Goal: Transaction & Acquisition: Purchase product/service

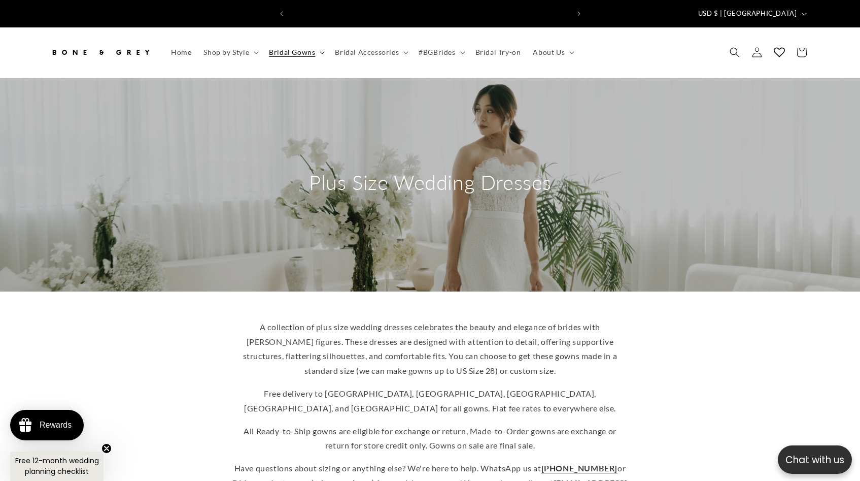
click at [321, 51] on icon at bounding box center [322, 52] width 5 height 3
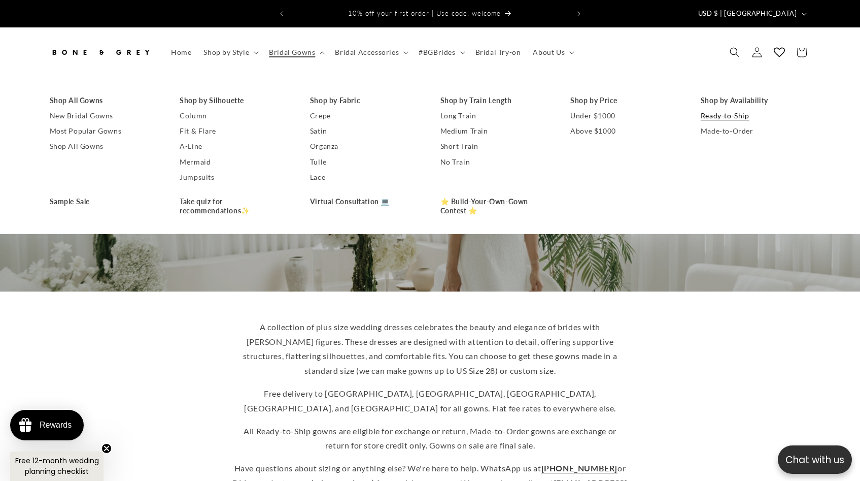
click at [745, 109] on link "Ready-to-Ship" at bounding box center [756, 115] width 110 height 15
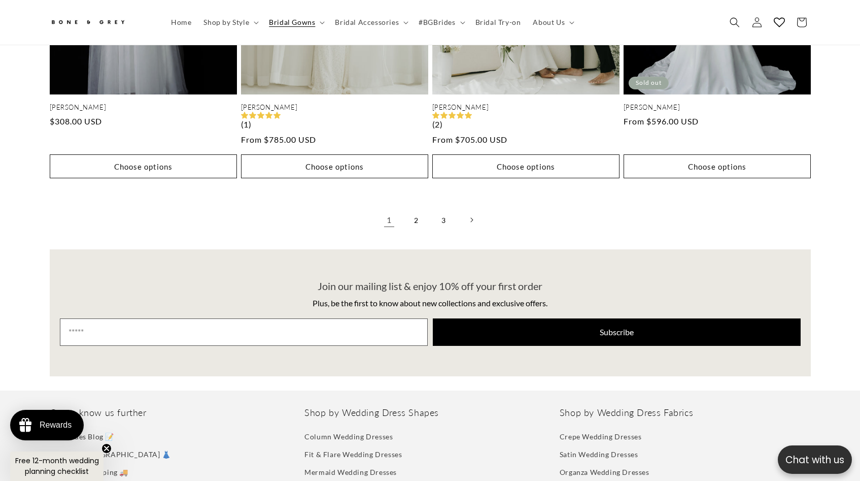
scroll to position [2311, 0]
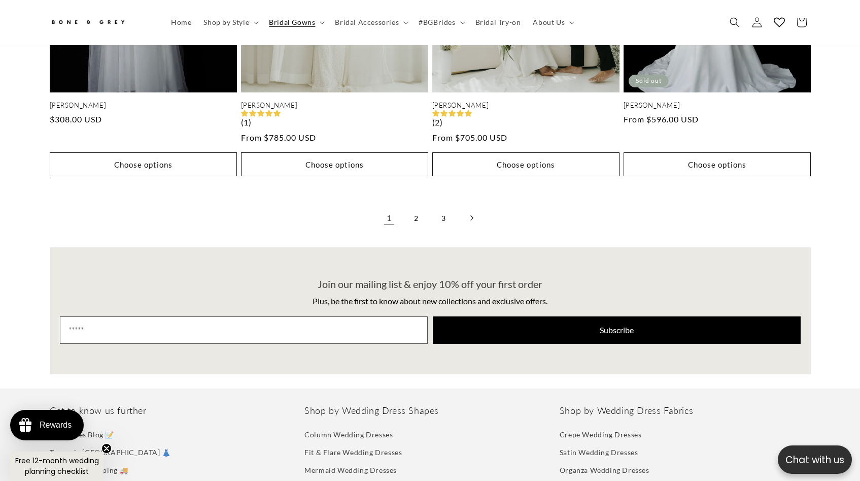
click at [472, 215] on icon "Next page" at bounding box center [471, 218] width 3 height 6
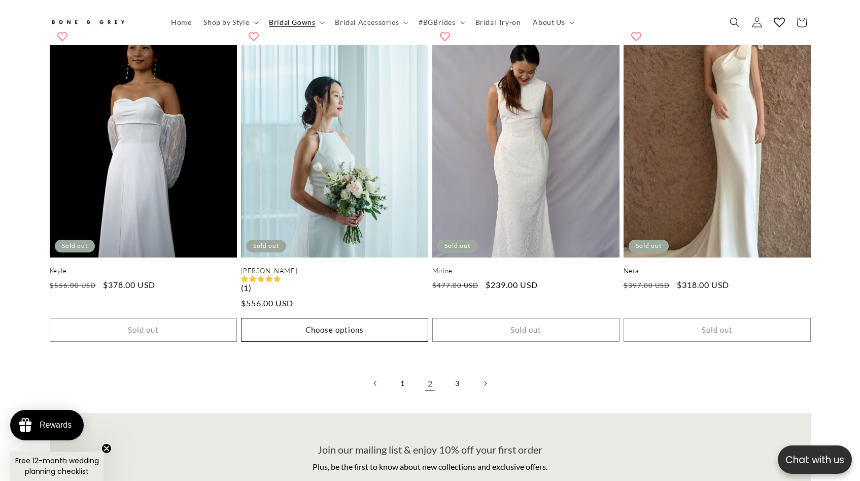
scroll to position [2131, 0]
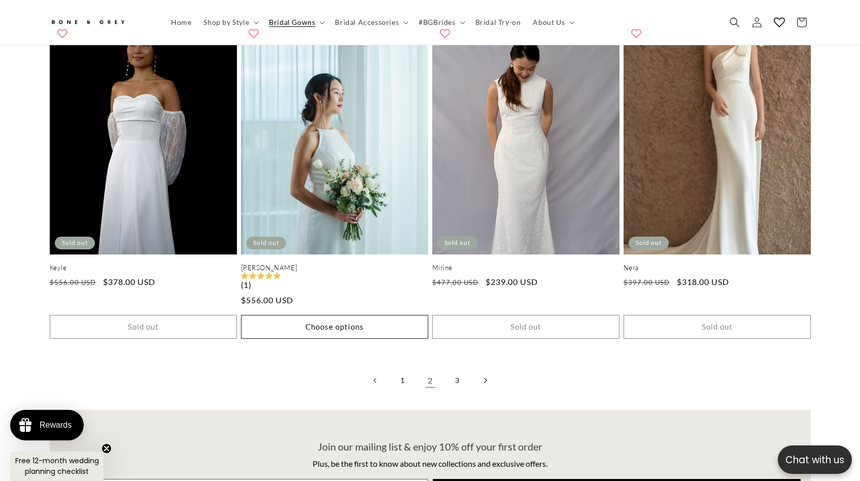
click at [485, 378] on icon "Next page" at bounding box center [485, 381] width 3 height 6
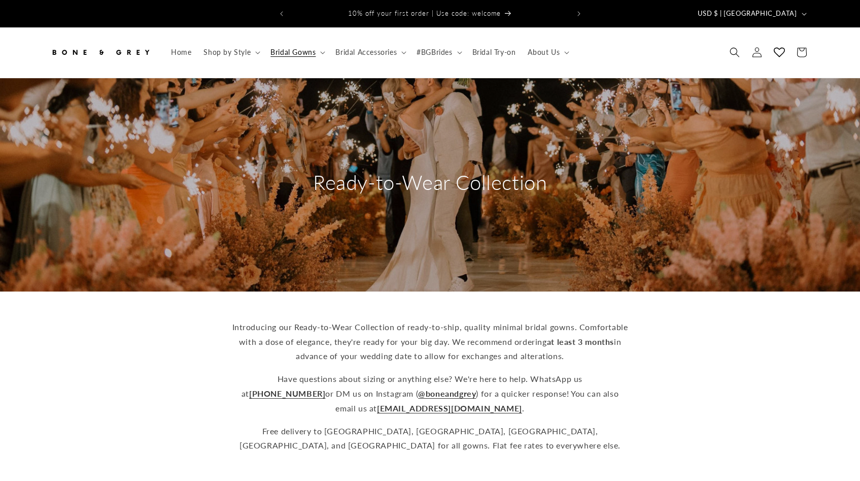
scroll to position [2131, 0]
